Goal: Task Accomplishment & Management: Use online tool/utility

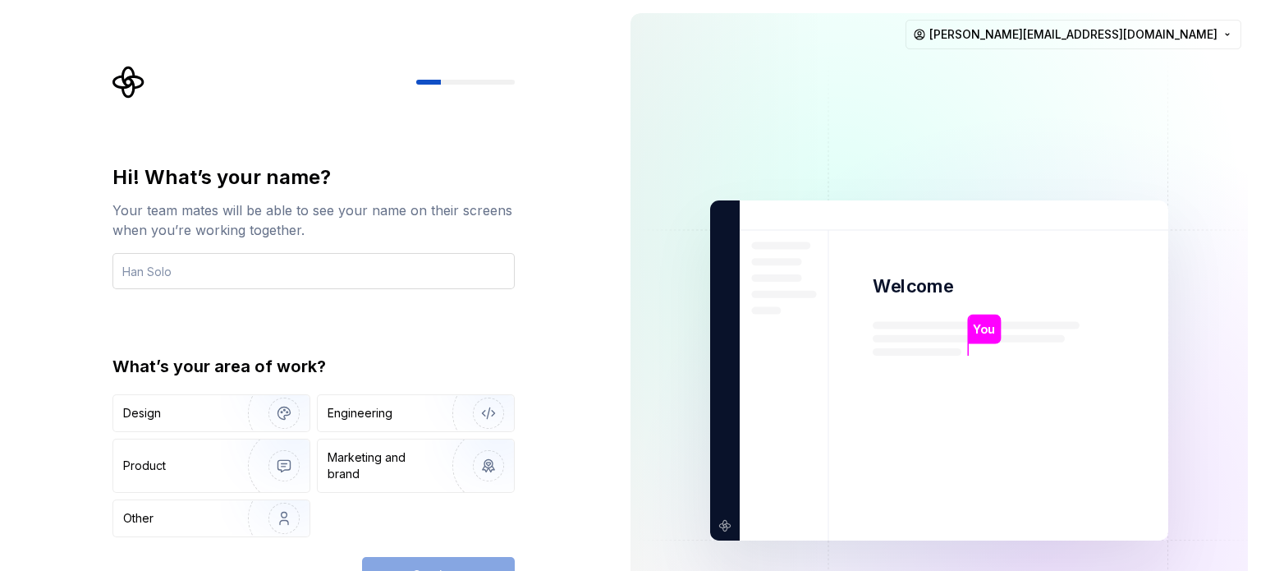
click at [375, 275] on input "text" at bounding box center [313, 271] width 402 height 36
type input "Vasini"
type button "Design"
click at [112, 394] on button "Design" at bounding box center [211, 413] width 198 height 38
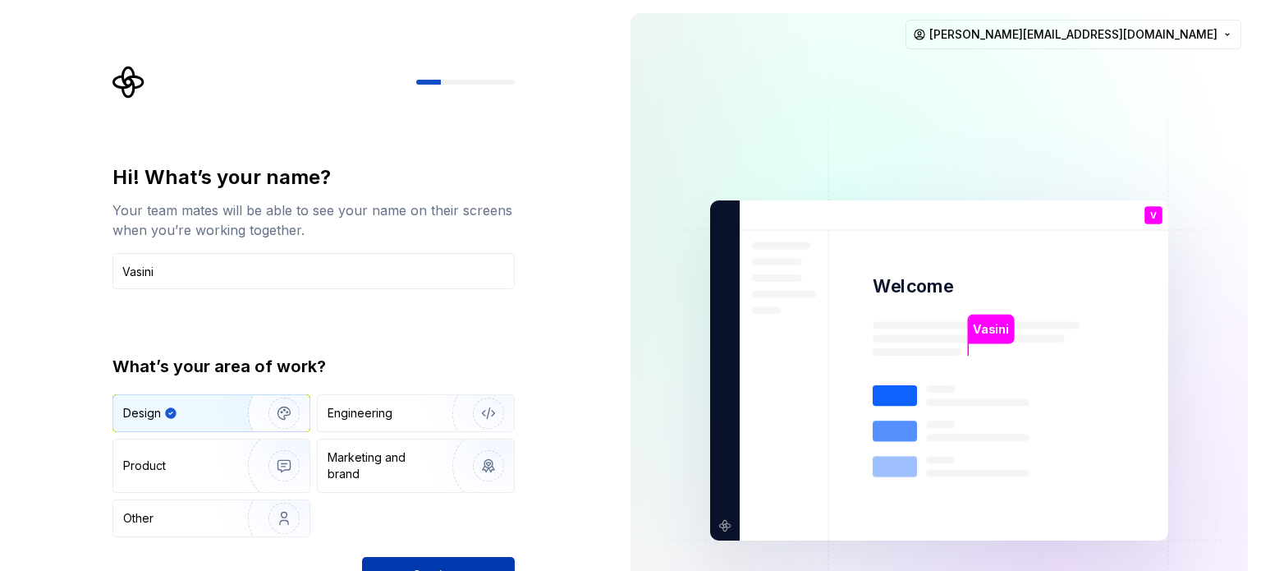
click at [433, 560] on button "Continue" at bounding box center [438, 575] width 153 height 36
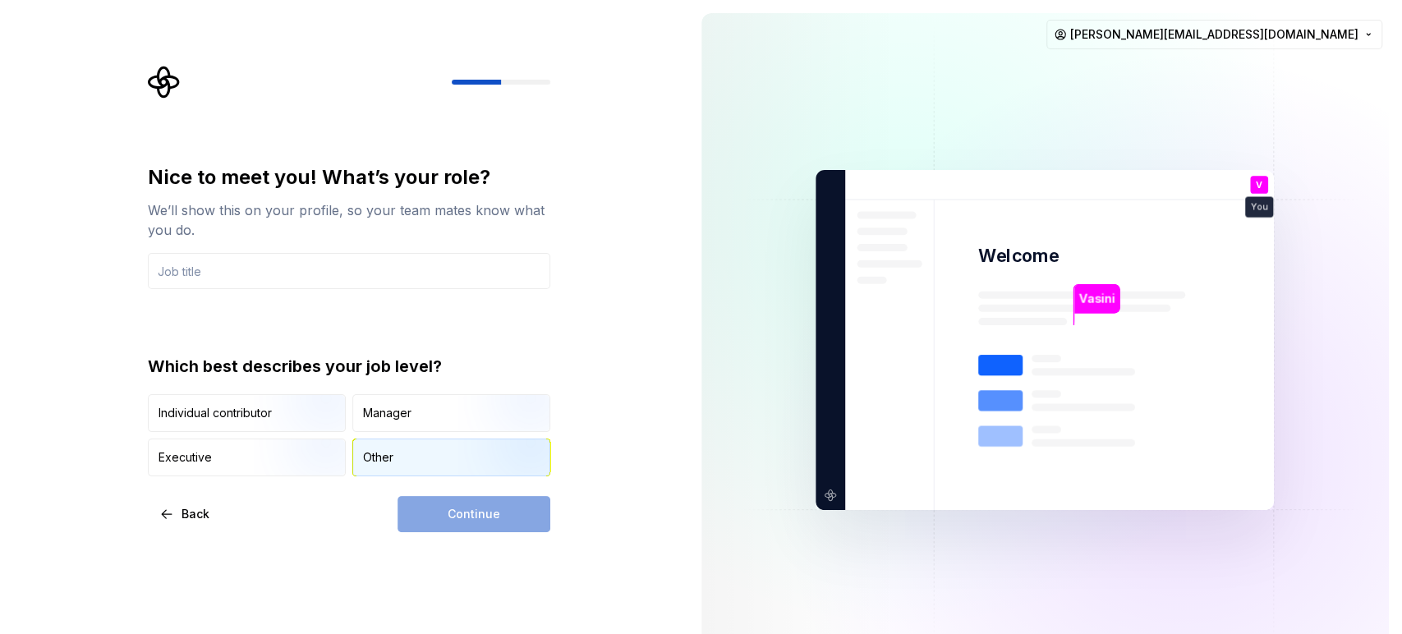
drag, startPoint x: 1222, startPoint y: 4, endPoint x: 390, endPoint y: 470, distance: 953.6
click at [390, 470] on div "Other" at bounding box center [451, 457] width 196 height 36
click at [302, 276] on input "text" at bounding box center [349, 271] width 402 height 36
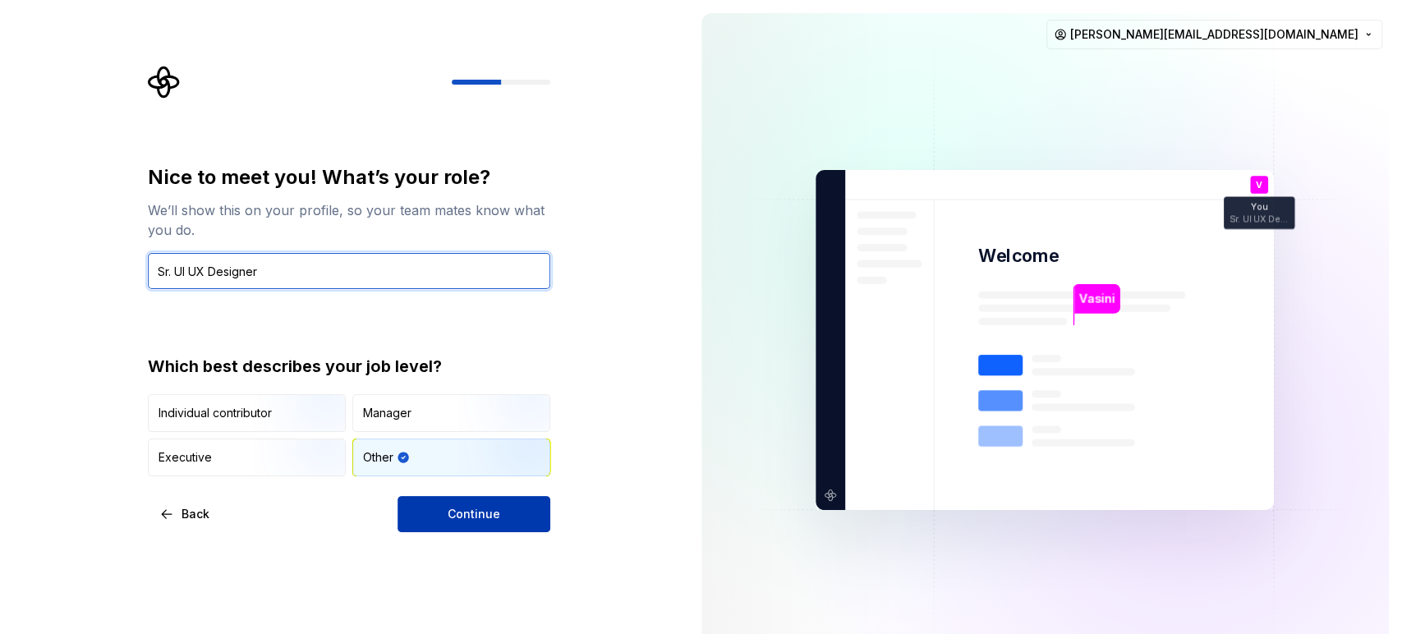
type input "Sr. UI UX Designer"
click at [528, 522] on button "Continue" at bounding box center [473, 514] width 153 height 36
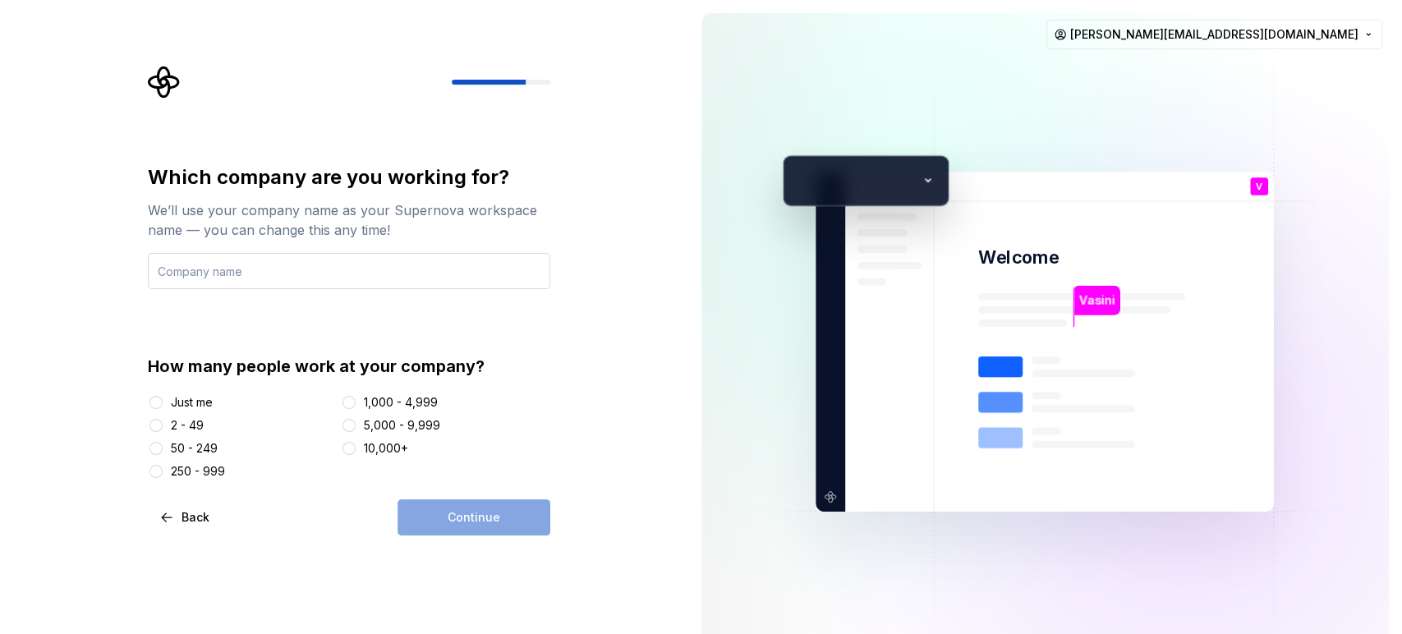
click at [466, 268] on input "text" at bounding box center [349, 271] width 402 height 36
type input "Acumant"
click at [156, 452] on button "50 - 249" at bounding box center [155, 448] width 13 height 13
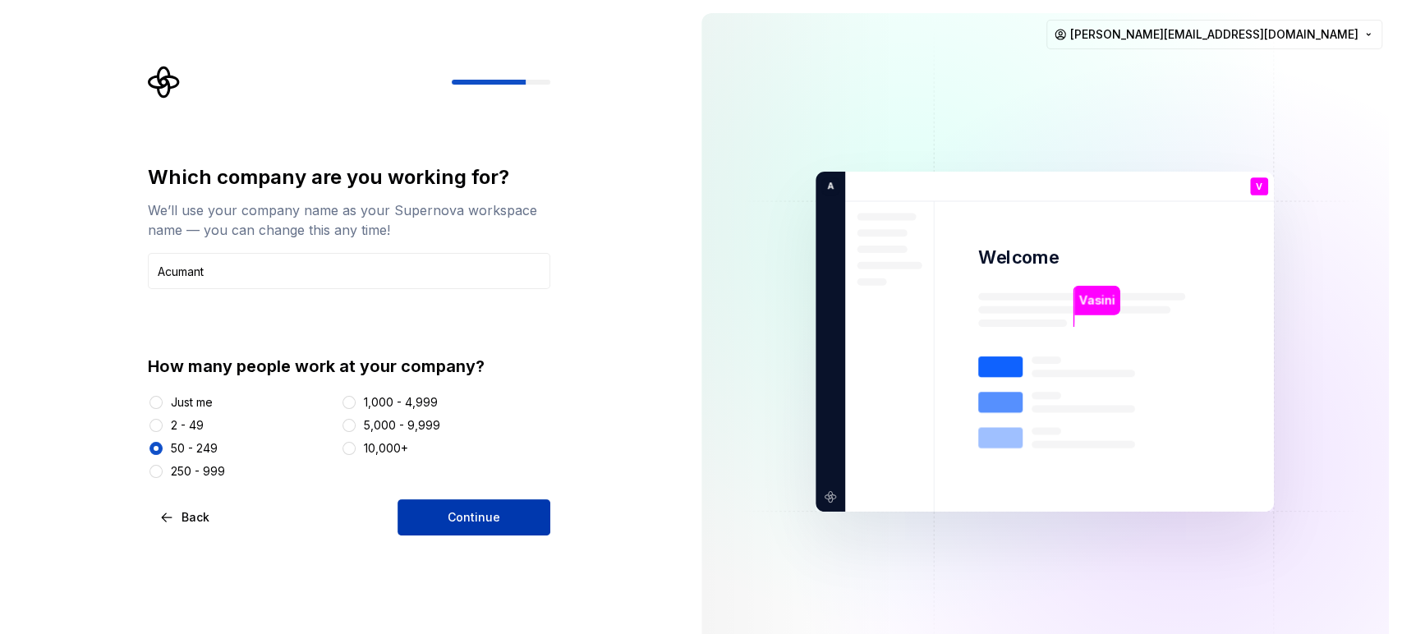
click at [455, 513] on span "Continue" at bounding box center [474, 517] width 53 height 16
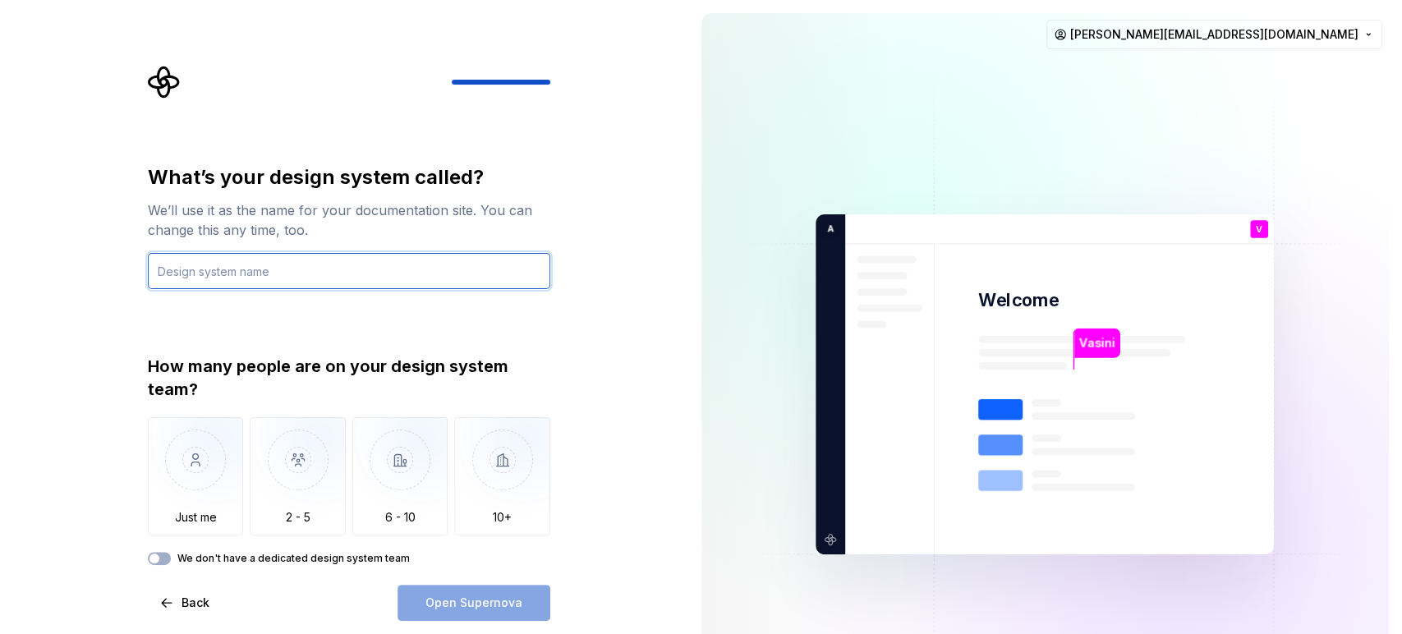
click at [329, 269] on input "text" at bounding box center [349, 271] width 402 height 36
type input "ABB"
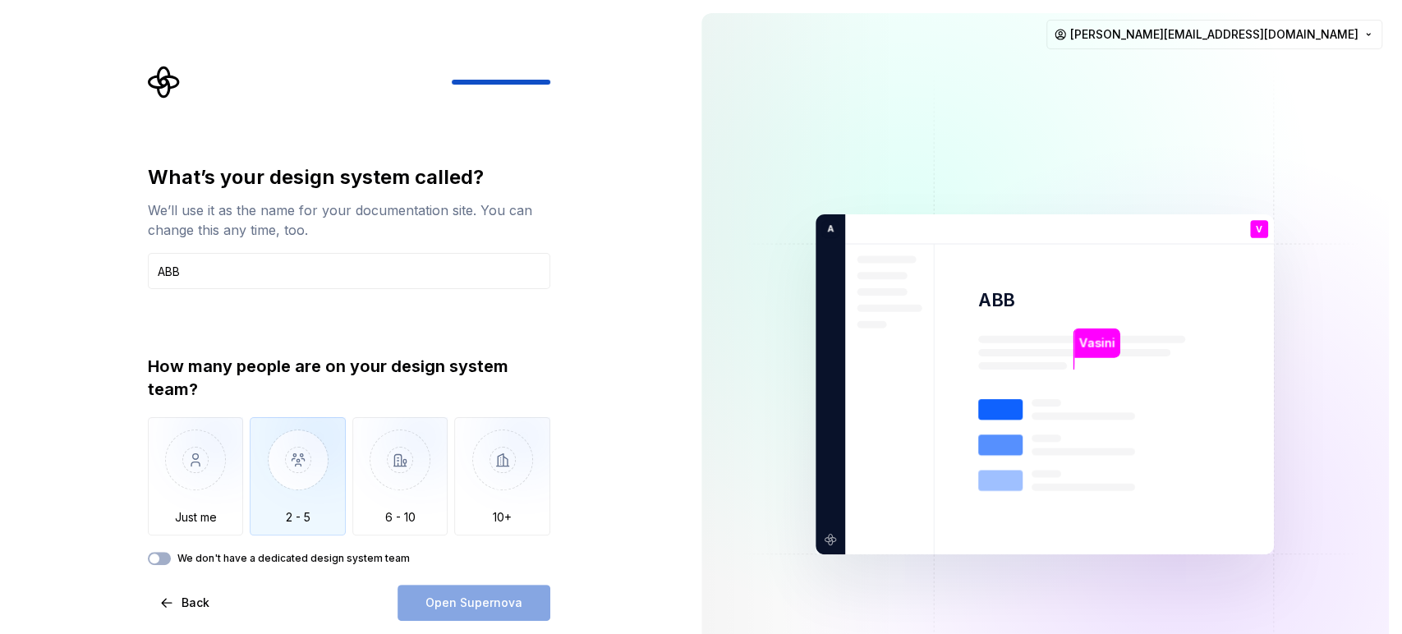
click at [308, 477] on img "button" at bounding box center [298, 472] width 96 height 110
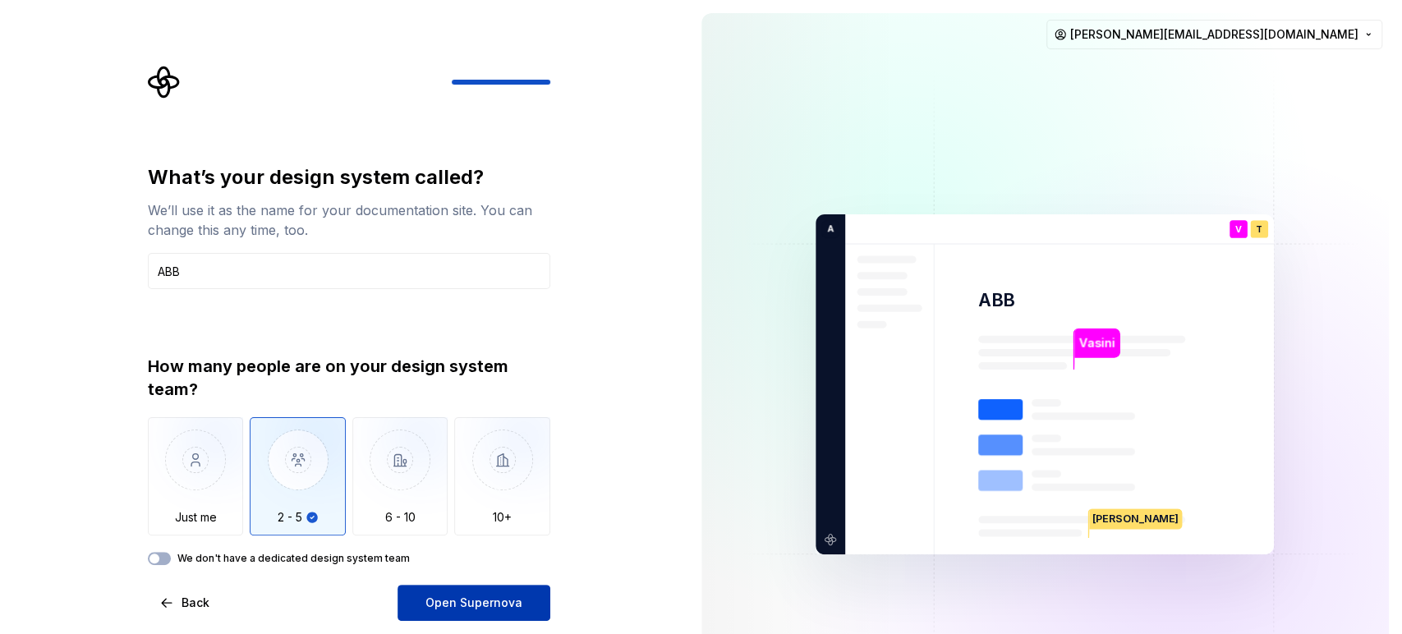
click at [418, 570] on button "Open Supernova" at bounding box center [473, 603] width 153 height 36
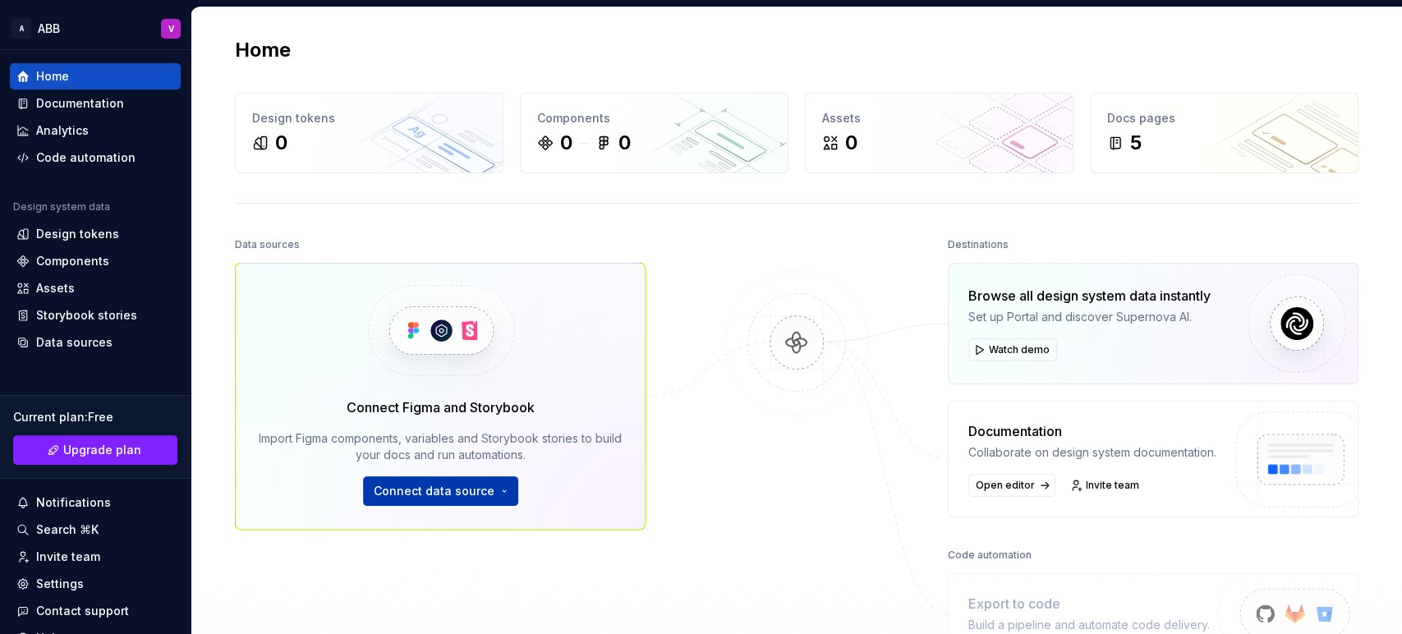
click at [439, 489] on span "Connect data source" at bounding box center [434, 491] width 121 height 16
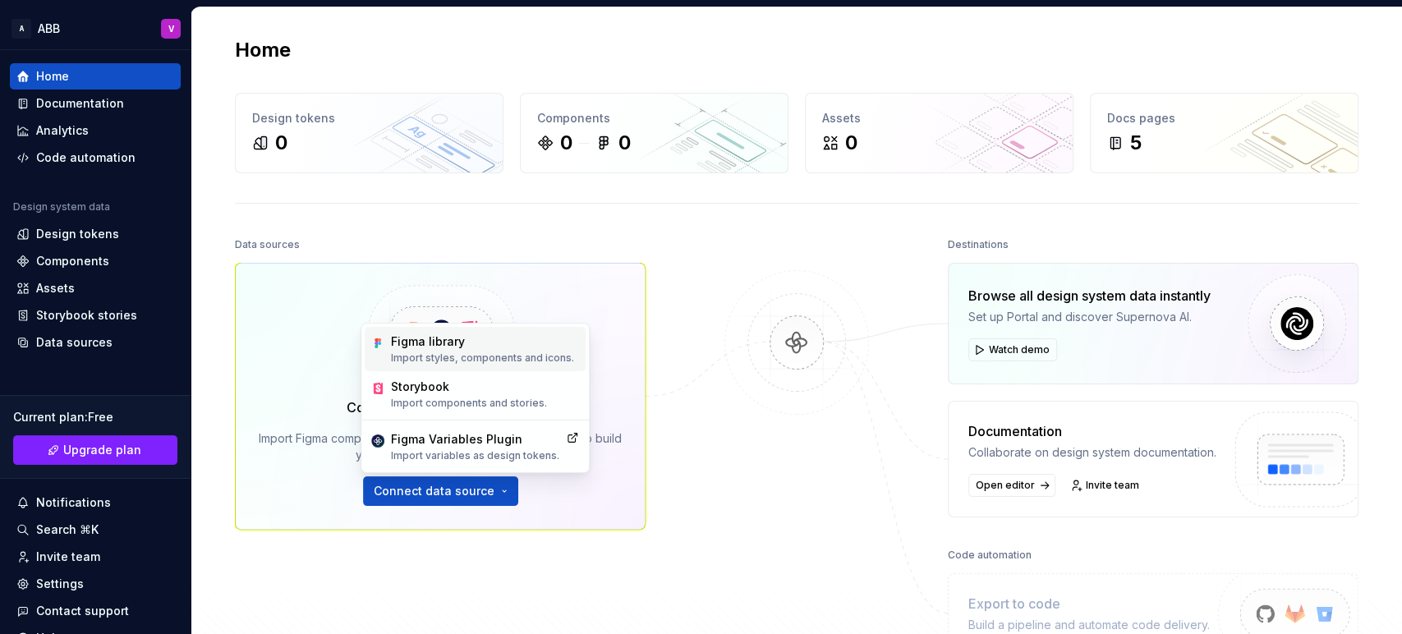
click at [454, 359] on p "Import styles, components and icons." at bounding box center [482, 357] width 183 height 13
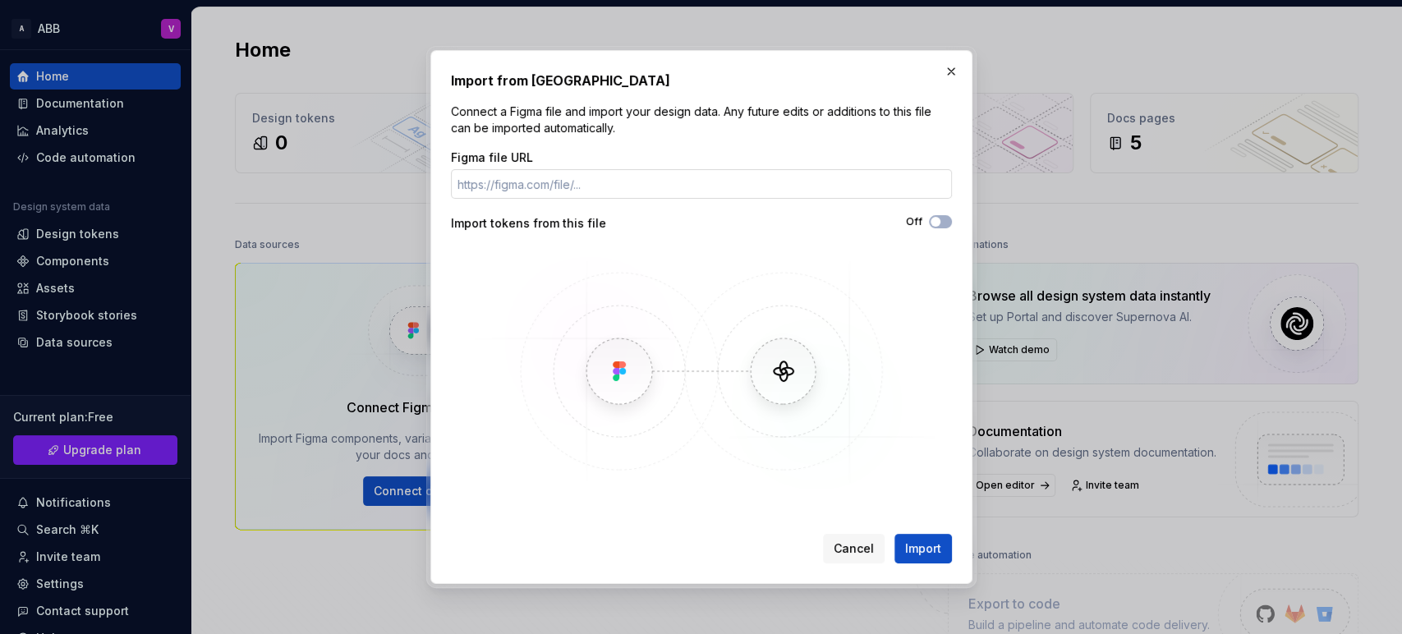
click at [688, 181] on input "Figma file URL" at bounding box center [701, 184] width 501 height 30
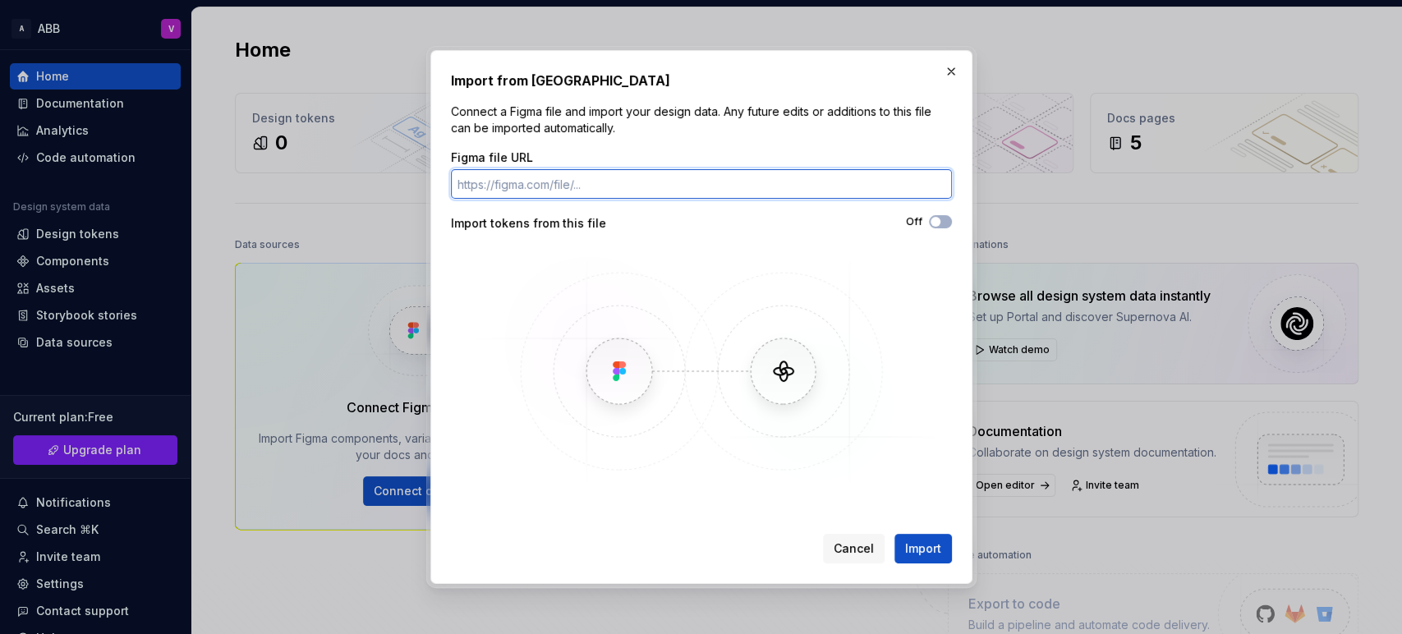
paste input "https://app.supernova.io/480636-acumant/518915-ecoprism/548803-shared-draft/554…"
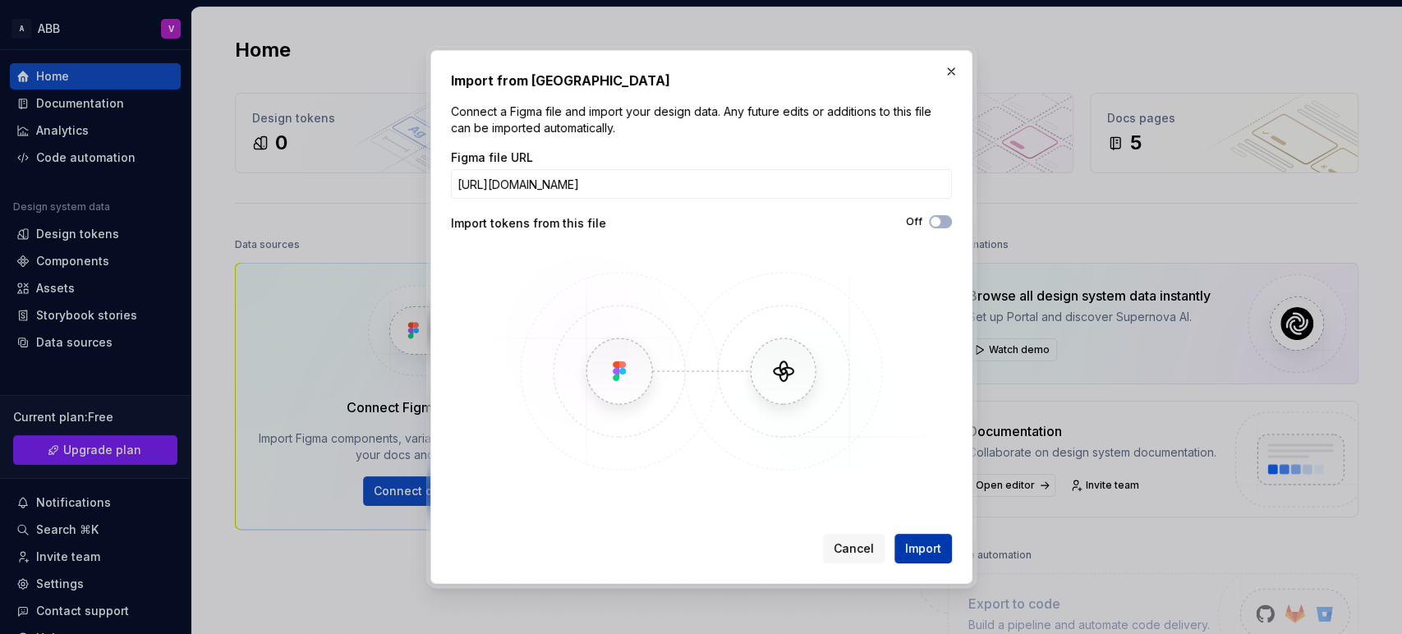
scroll to position [0, 105]
click at [930, 550] on span "Import" at bounding box center [923, 548] width 36 height 16
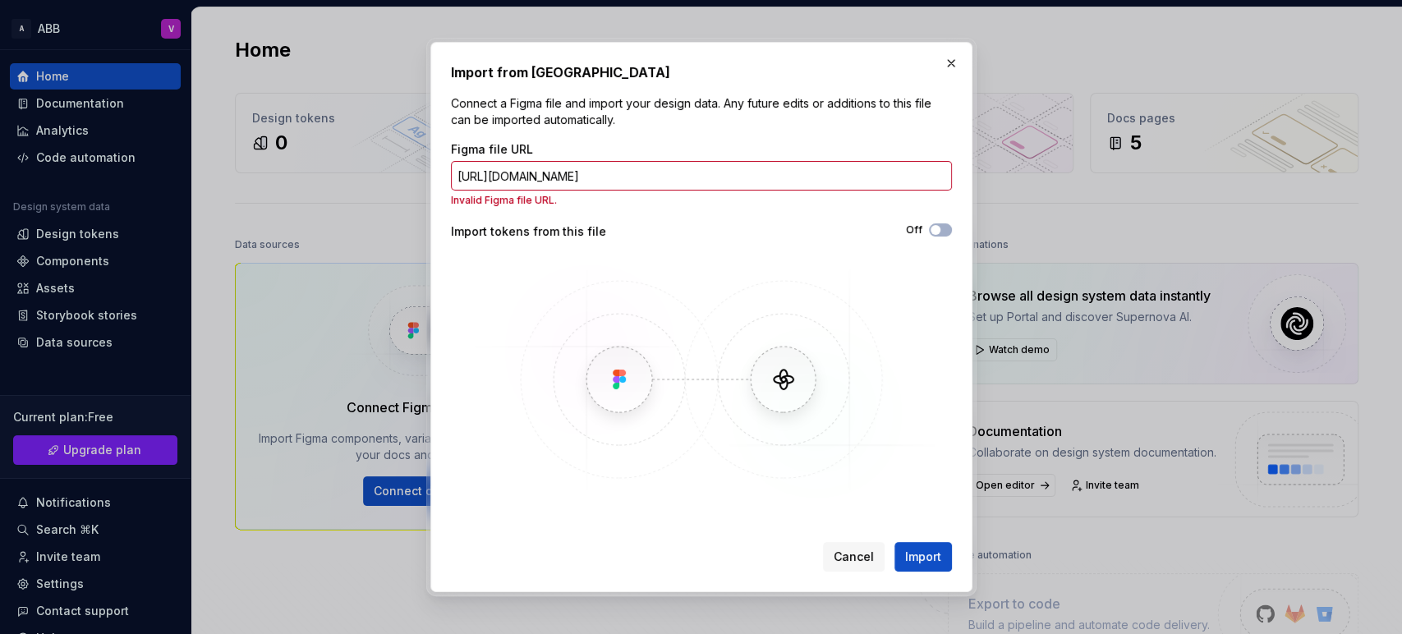
scroll to position [0, 0]
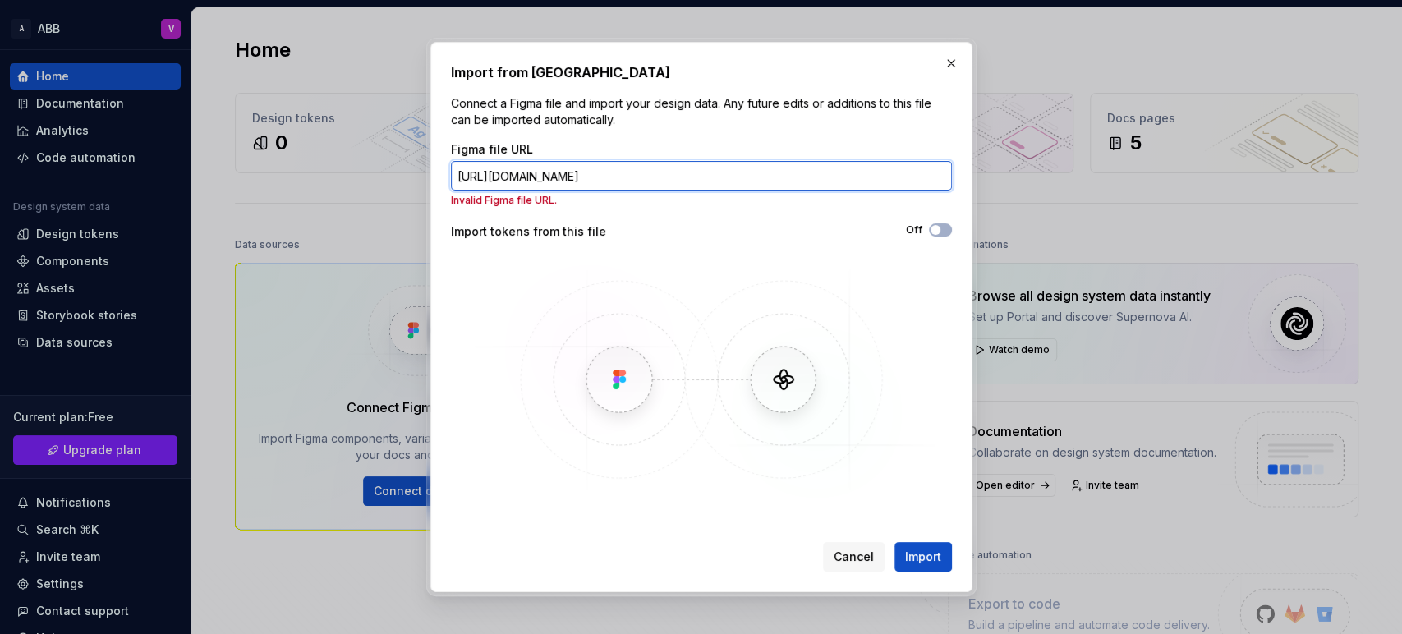
click at [664, 174] on input "https://app.supernova.io/480636-acumant/518915-ecoprism/548803-shared-draft/554…" at bounding box center [701, 176] width 501 height 30
paste input "www.figma.com/design/B3gEVt5NotrSiRUTwp4eaD/RFP-ABB-discussion-forum?node-id=0-…"
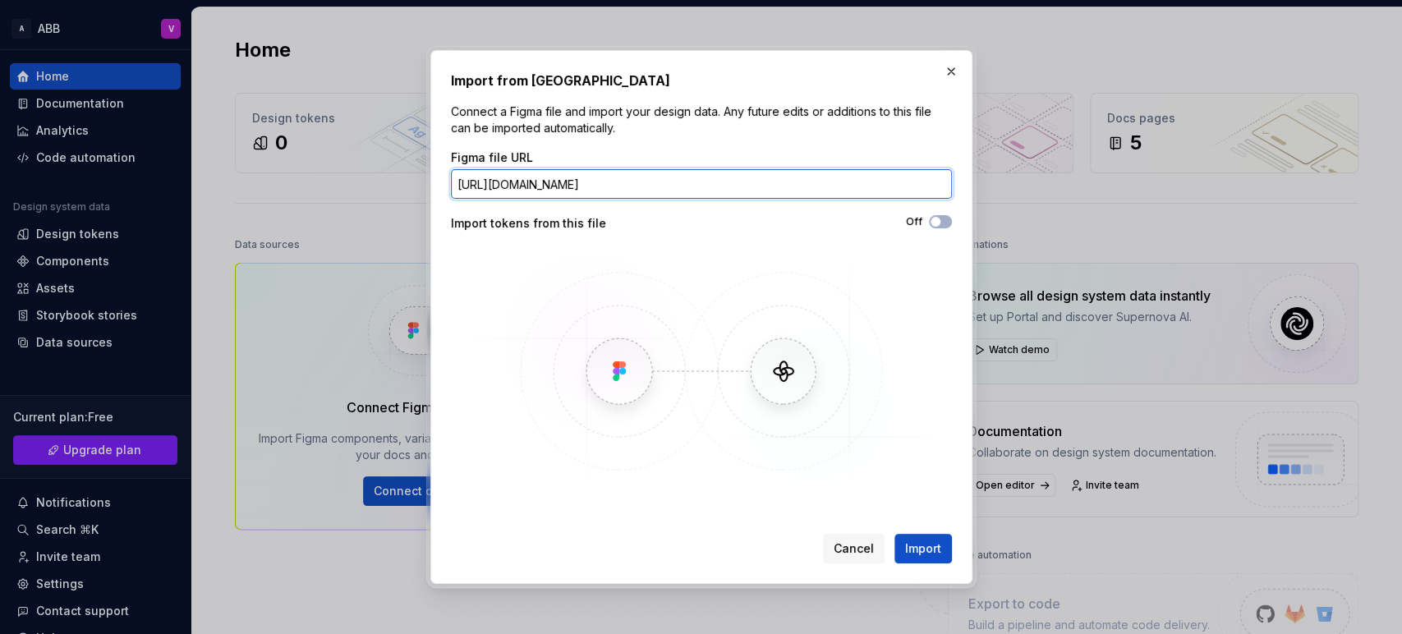
scroll to position [0, 191]
type input "https://www.figma.com/design/B3gEVt5NotrSiRUTwp4eaD/RFP-ABB-discussion-forum?no…"
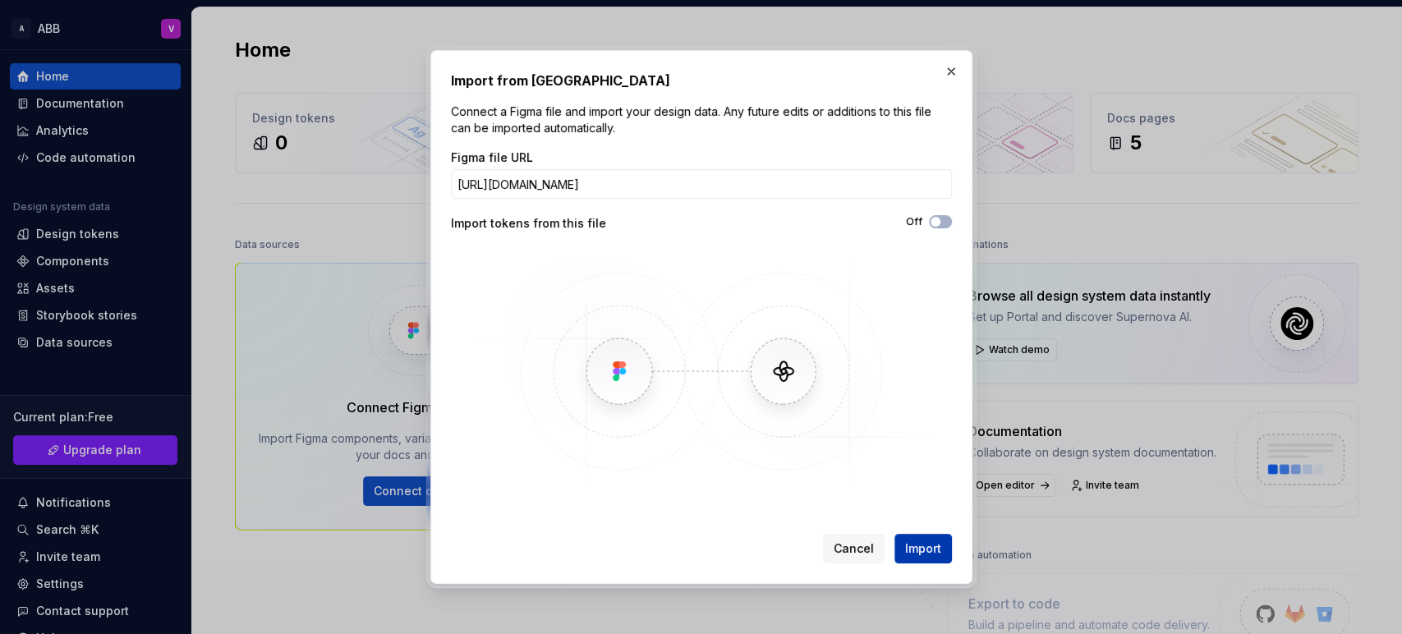
scroll to position [0, 0]
click at [916, 556] on span "Import" at bounding box center [923, 548] width 36 height 16
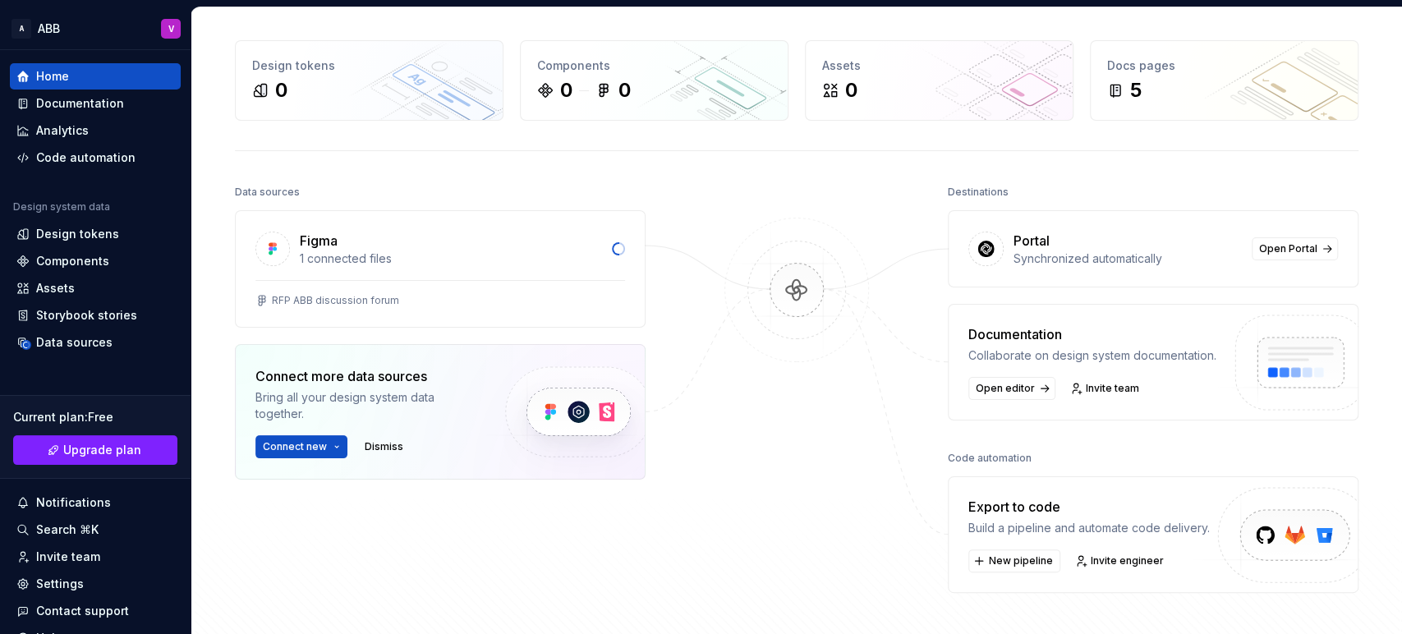
scroll to position [55, 0]
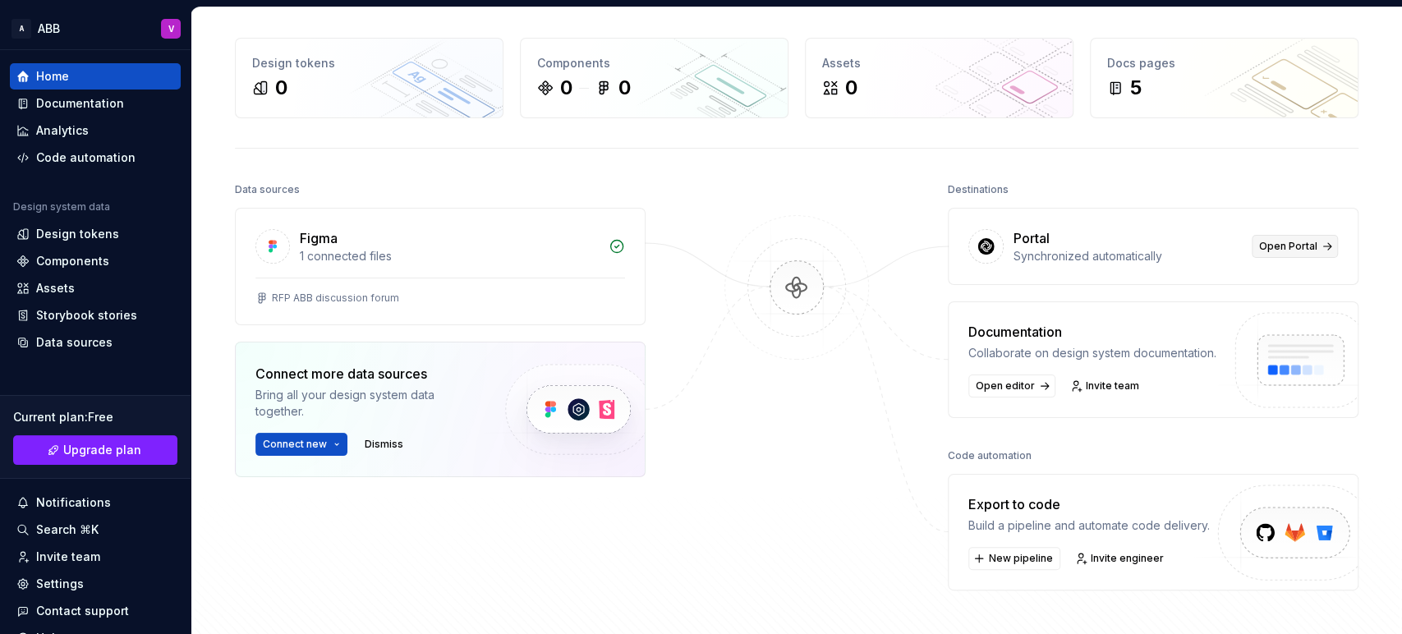
click at [1260, 248] on span "Open Portal" at bounding box center [1288, 246] width 58 height 13
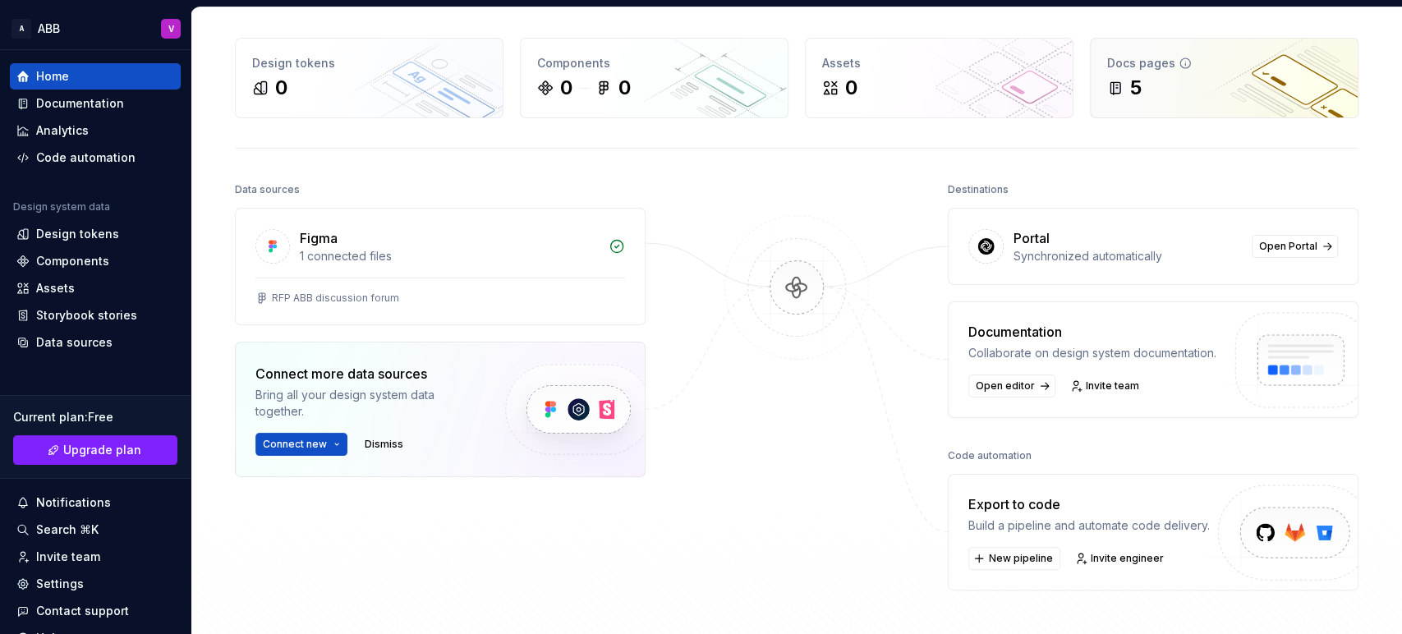
click at [1187, 59] on div "Docs pages" at bounding box center [1224, 63] width 234 height 16
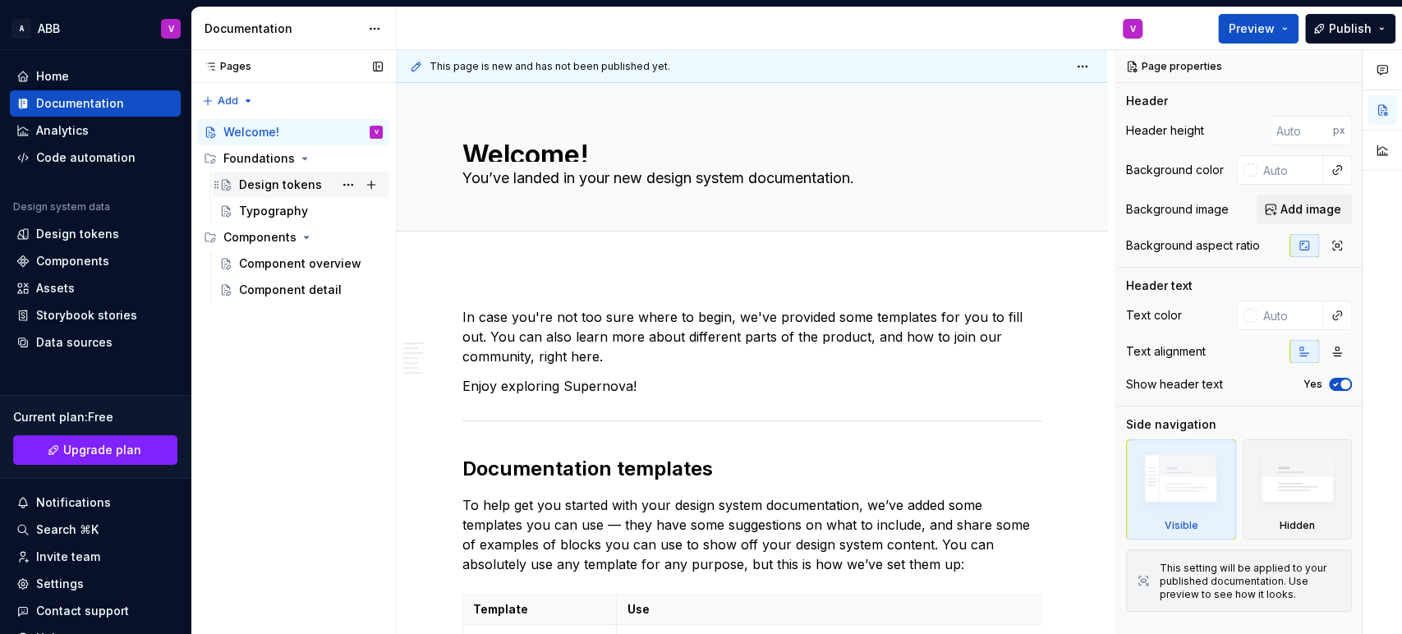
click at [296, 178] on div "Design tokens" at bounding box center [280, 185] width 83 height 16
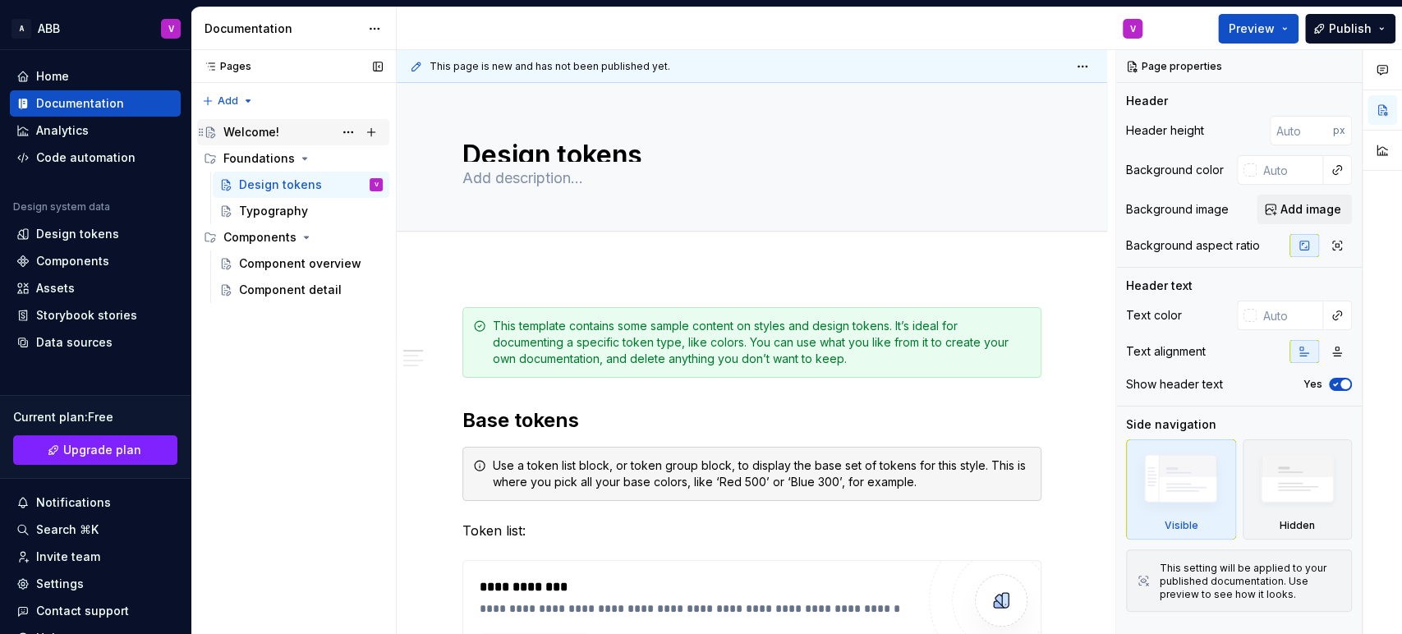
click at [276, 126] on div "Welcome!" at bounding box center [251, 132] width 56 height 16
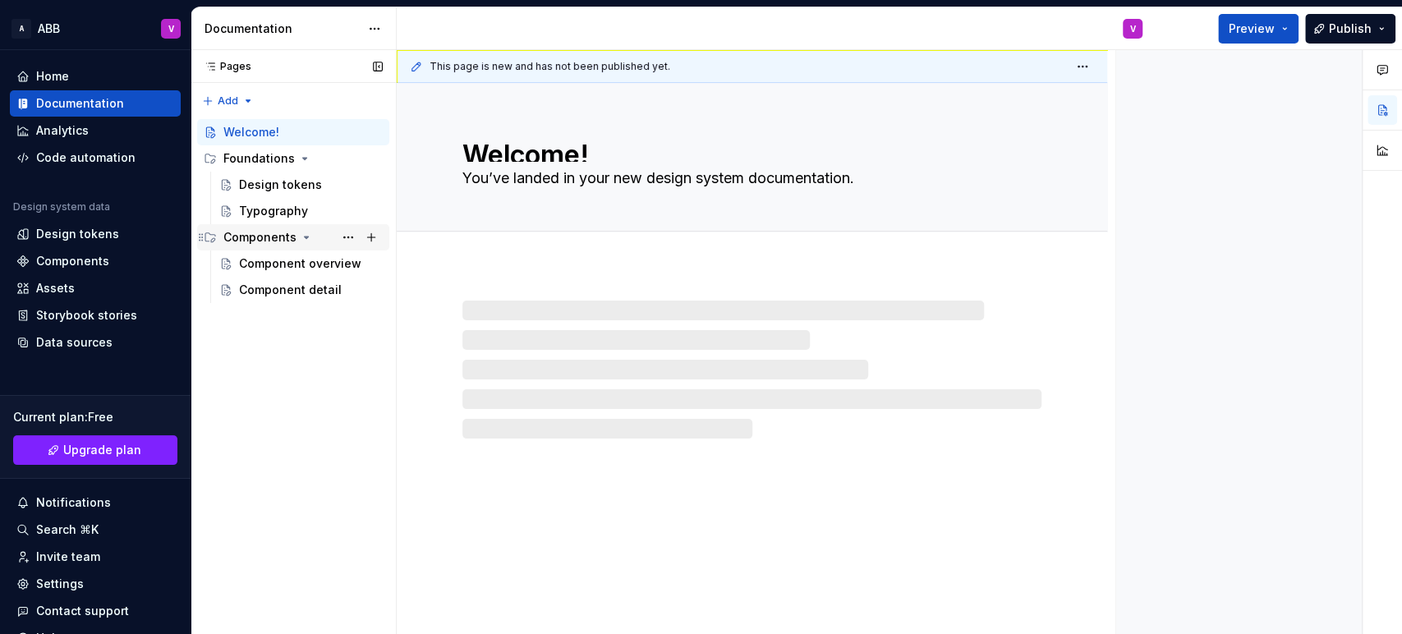
click at [276, 235] on div "Components" at bounding box center [259, 237] width 73 height 16
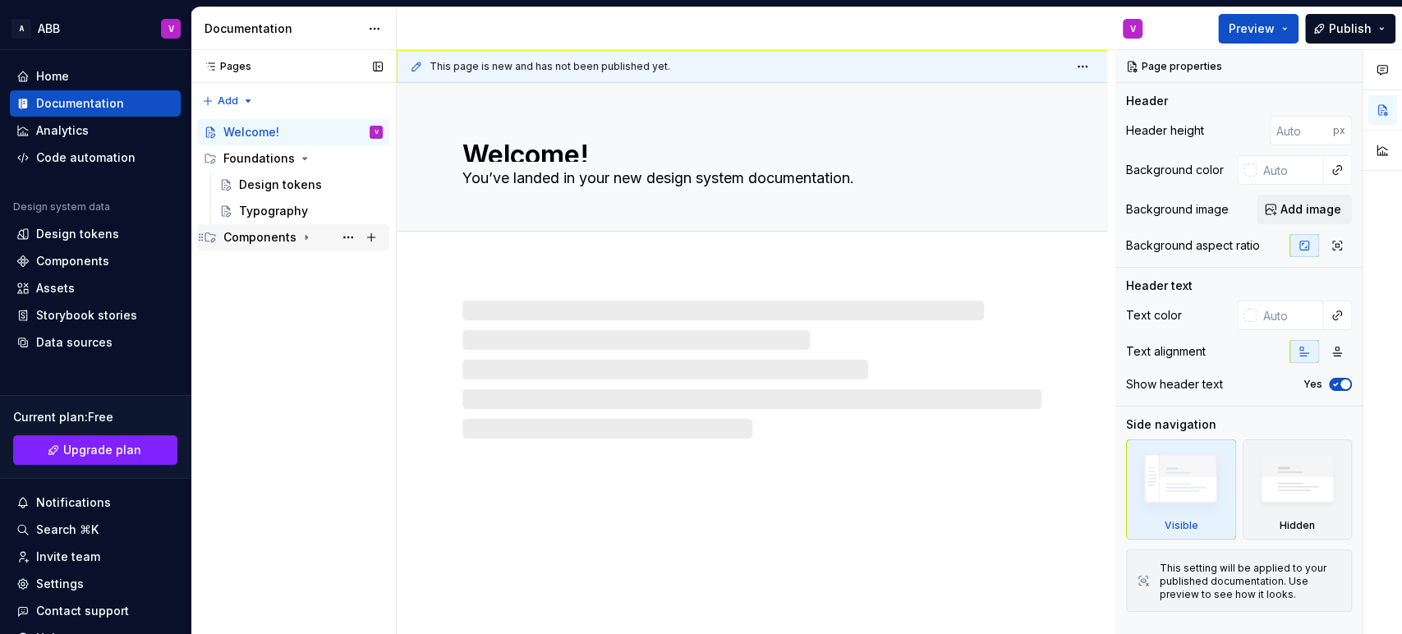
click at [277, 235] on div "Components" at bounding box center [259, 237] width 73 height 16
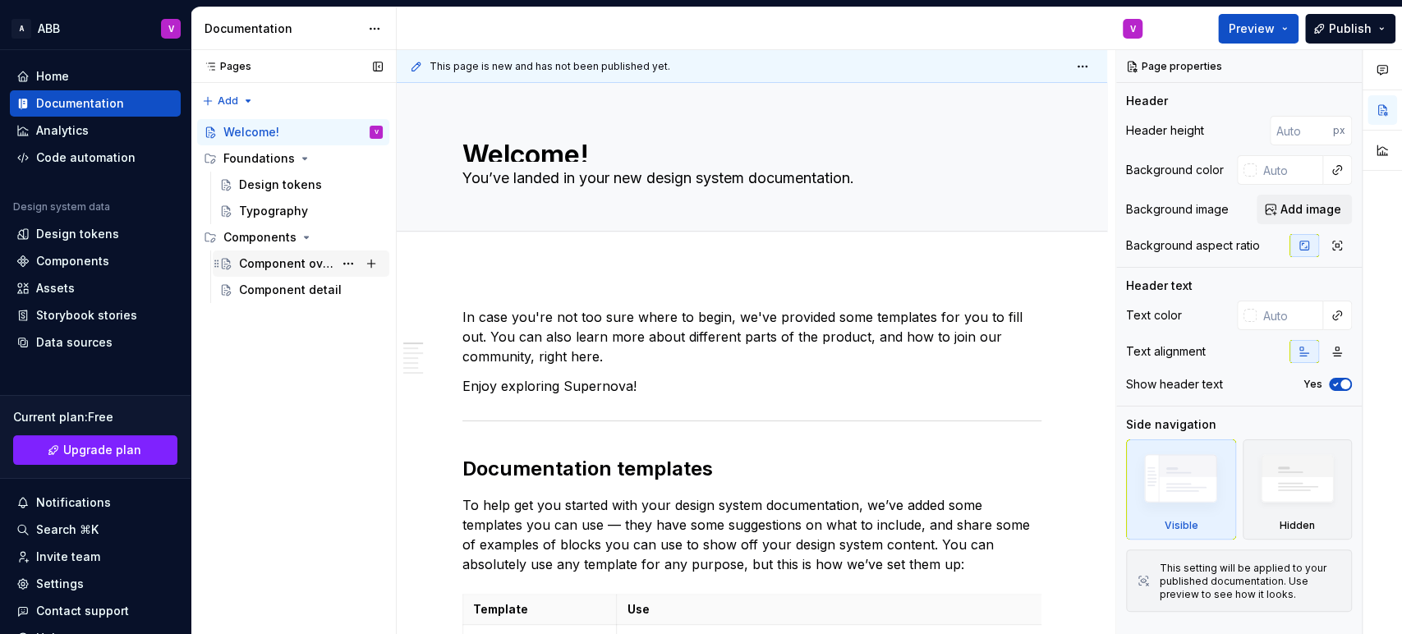
click at [286, 267] on div "Component overview" at bounding box center [286, 263] width 94 height 16
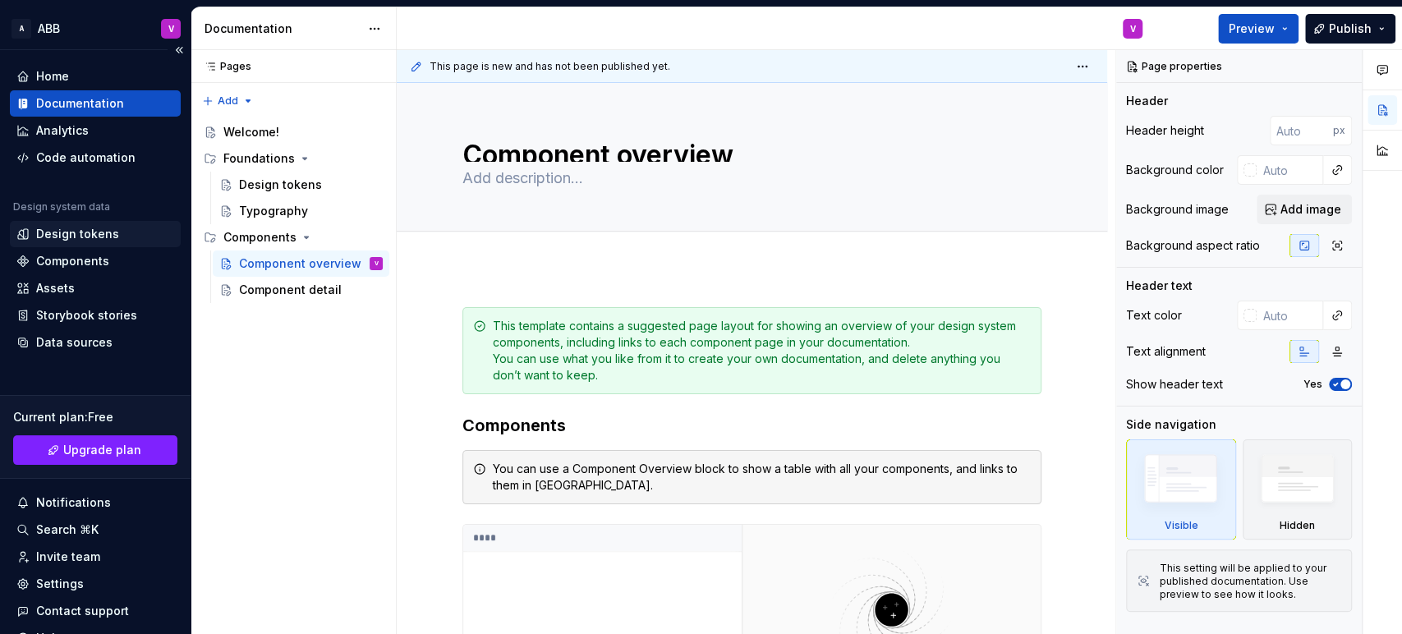
type textarea "*"
click at [71, 241] on div "Design tokens" at bounding box center [77, 234] width 83 height 16
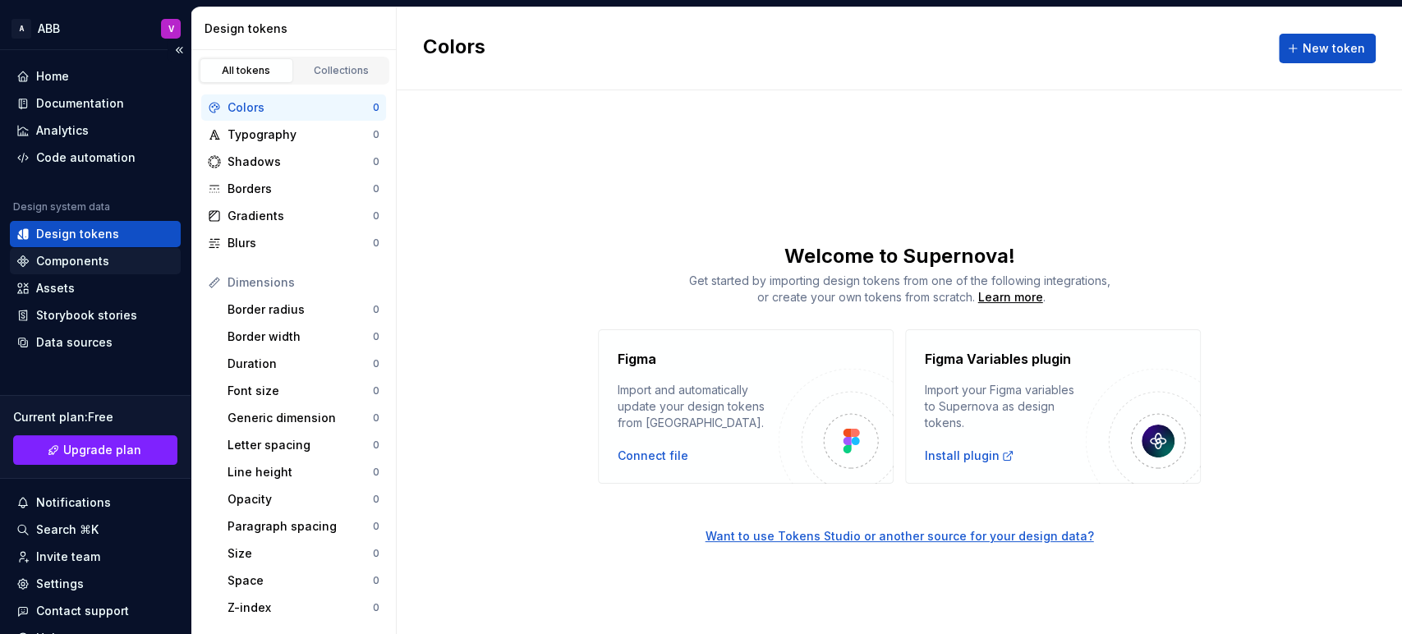
click at [101, 258] on div "Components" at bounding box center [72, 261] width 73 height 16
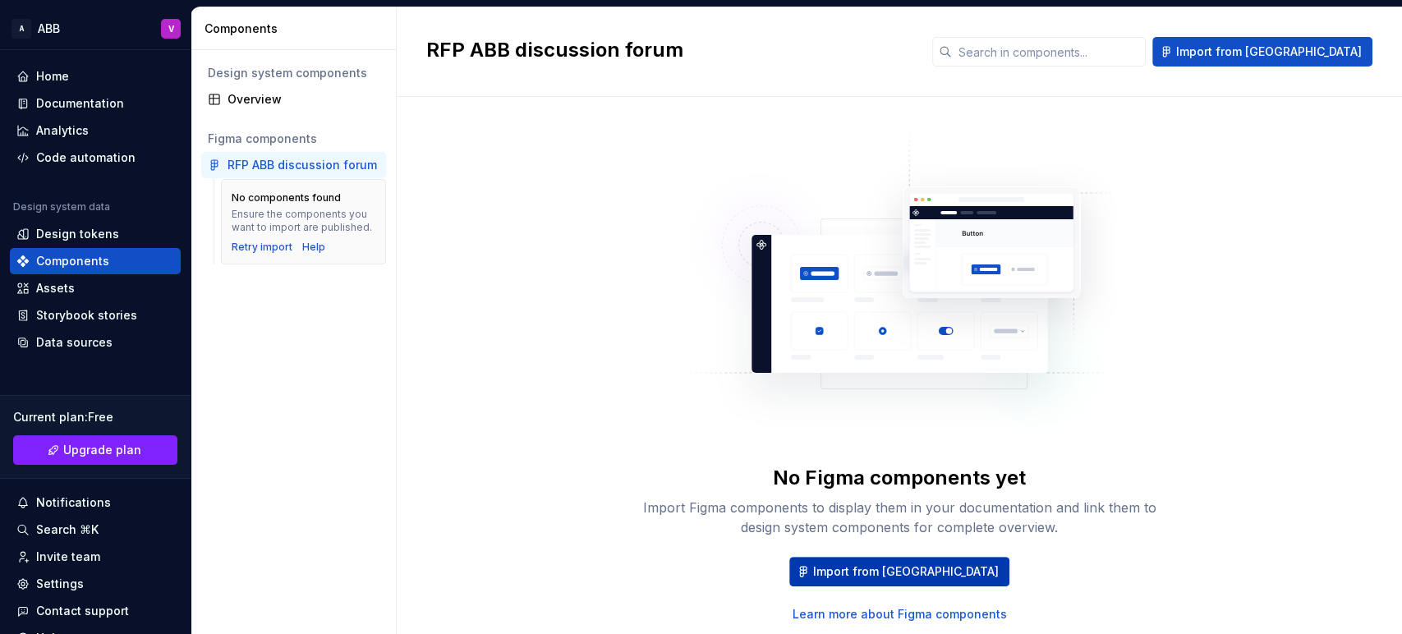
click at [899, 567] on span "Import from Figma" at bounding box center [906, 571] width 186 height 16
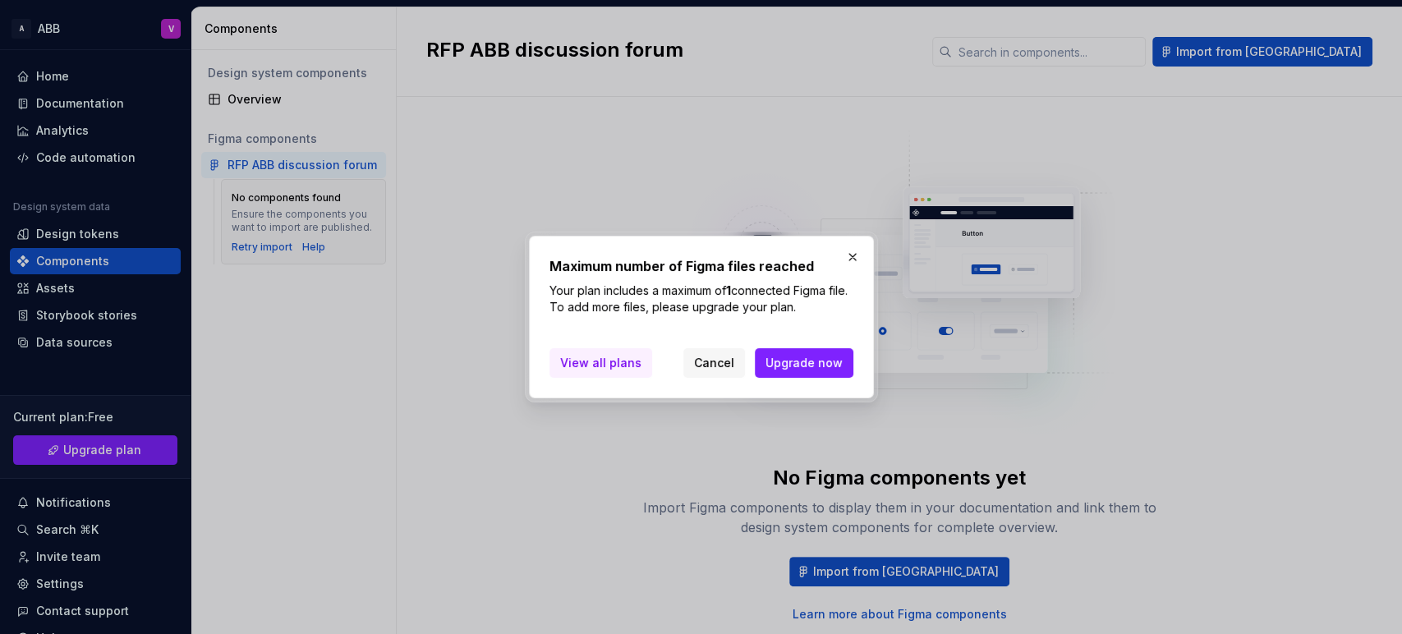
click at [624, 365] on span "View all plans" at bounding box center [600, 363] width 81 height 16
